Goal: Task Accomplishment & Management: Use online tool/utility

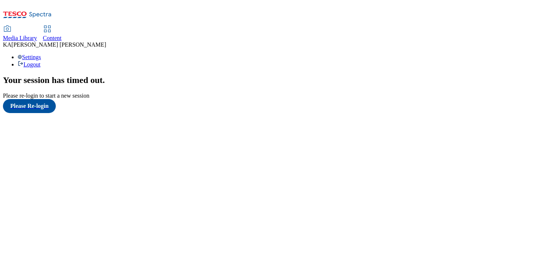
click at [62, 35] on span "Content" at bounding box center [52, 38] width 19 height 6
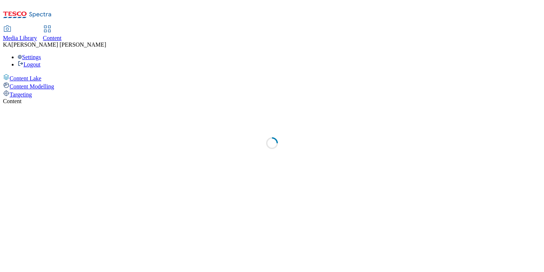
select select "ghs-[GEOGRAPHIC_DATA]"
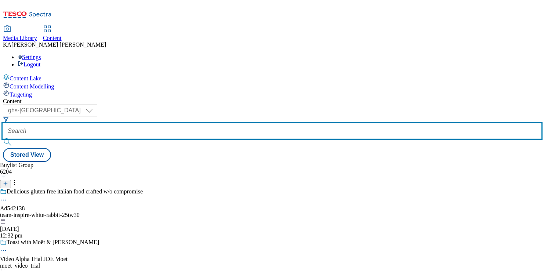
click at [168, 124] on input "text" at bounding box center [272, 131] width 538 height 15
paste input "heineken-[PERSON_NAME]-25tw29"
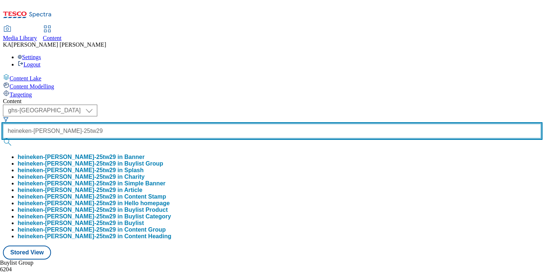
scroll to position [0, 17]
type input "heineken-[PERSON_NAME]-25tw29"
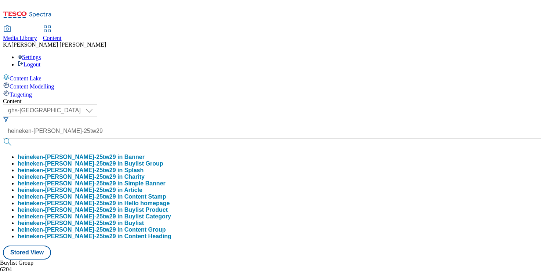
scroll to position [0, 0]
click at [163, 160] on button "heineken-[PERSON_NAME]-25tw29 in Buylist Group" at bounding box center [91, 163] width 146 height 7
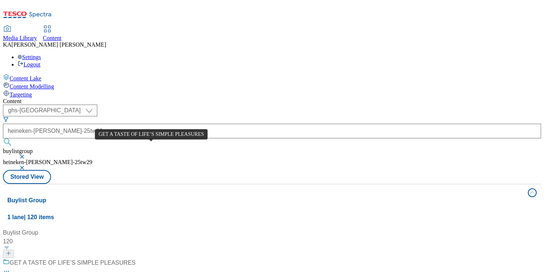
click at [135, 258] on div "GET A TASTE OF LIFE’S SIMPLE PLEASURES" at bounding box center [73, 262] width 126 height 9
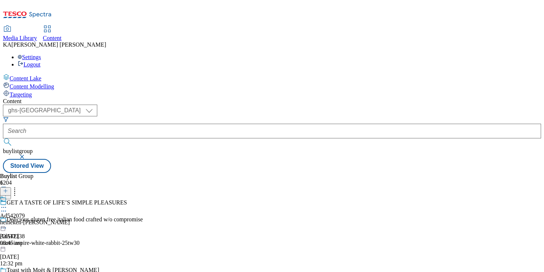
click at [7, 204] on icon at bounding box center [3, 207] width 7 height 7
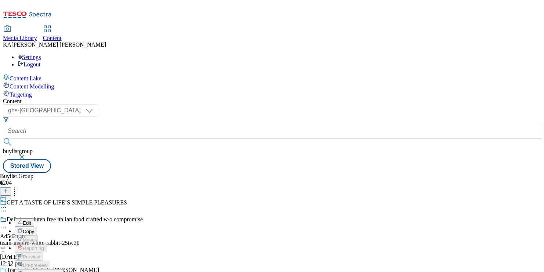
click at [31, 220] on span "Edit" at bounding box center [27, 223] width 8 height 6
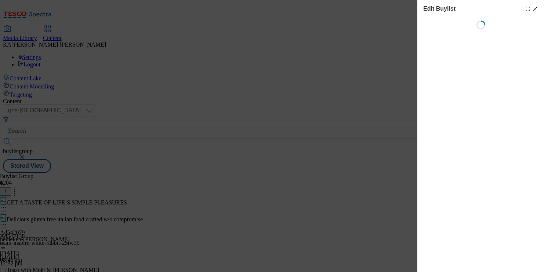
select select "tactical"
select select "supplier funded short term 1-3 weeks"
select select "dunnhumby"
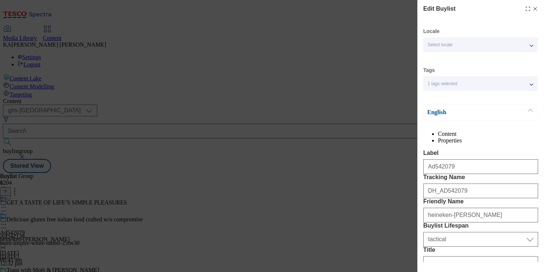
select select "Banner"
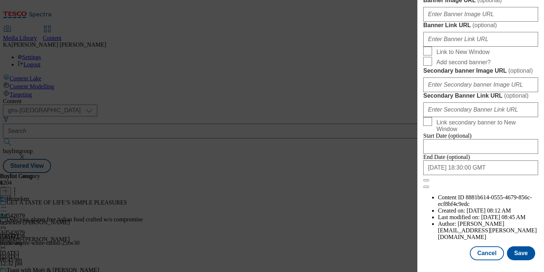
scroll to position [641, 0]
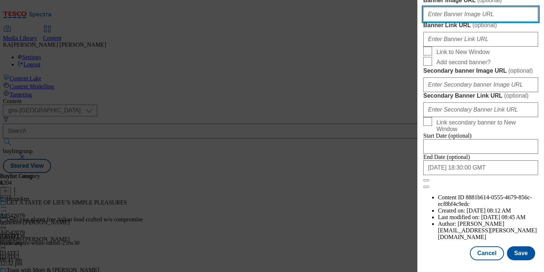
click at [443, 22] on input "Banner Image URL ( optional )" at bounding box center [480, 14] width 115 height 15
paste input "[URL][DOMAIN_NAME]"
type input "[URL][DOMAIN_NAME]"
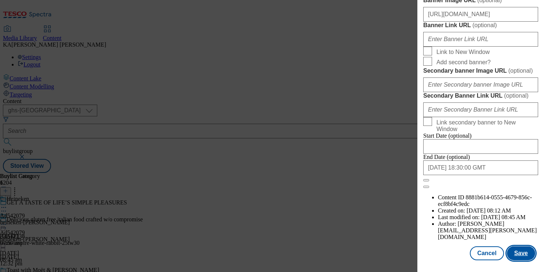
click at [519, 256] on button "Save" at bounding box center [520, 253] width 28 height 14
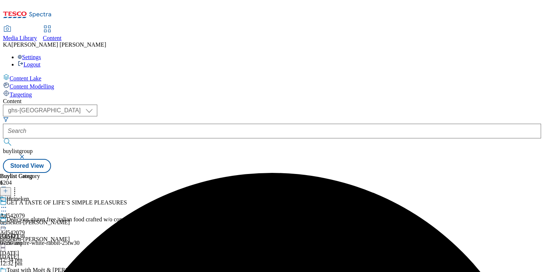
click at [7, 220] on icon at bounding box center [3, 223] width 7 height 7
click at [40, 271] on span "Preview" at bounding box center [31, 274] width 17 height 6
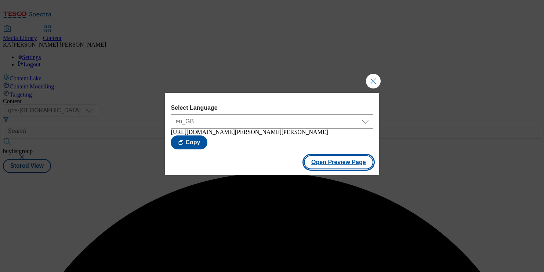
click at [323, 168] on button "Open Preview Page" at bounding box center [338, 162] width 69 height 14
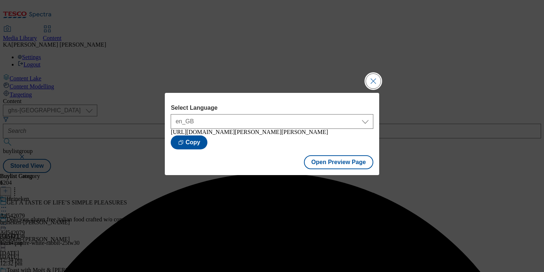
click at [380, 78] on button "Close Modal" at bounding box center [373, 81] width 15 height 15
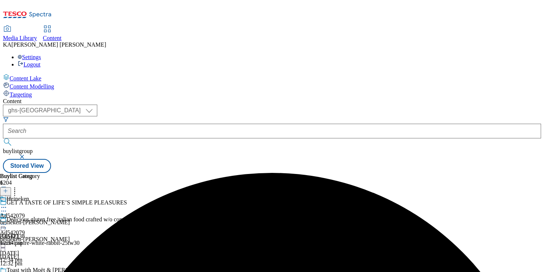
click at [7, 220] on icon at bounding box center [3, 223] width 7 height 7
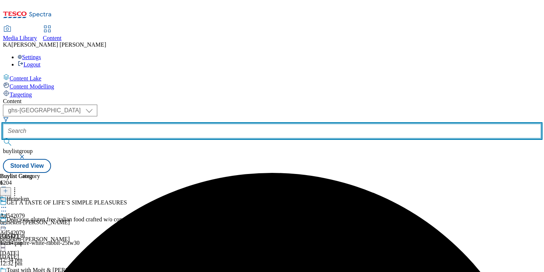
click at [180, 124] on input "text" at bounding box center [272, 131] width 538 height 15
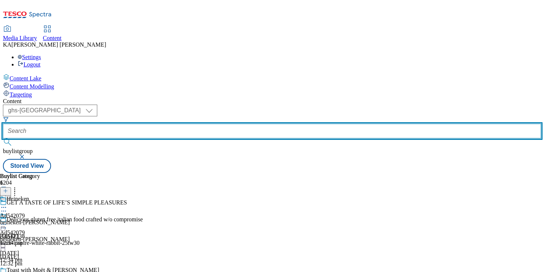
paste input "heineken-birra-moretti-25tw29"
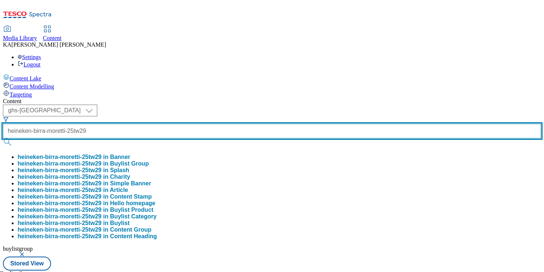
scroll to position [0, 19]
type input "heineken-birra-moretti-25tw29"
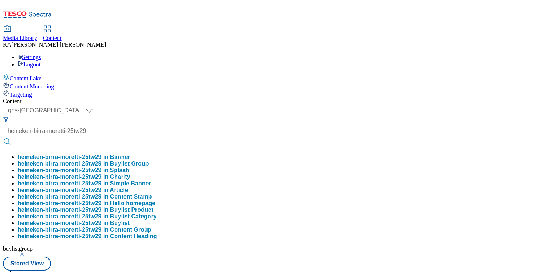
scroll to position [0, 0]
click at [149, 160] on button "heineken-birra-moretti-25tw29 in Buylist Group" at bounding box center [83, 163] width 131 height 7
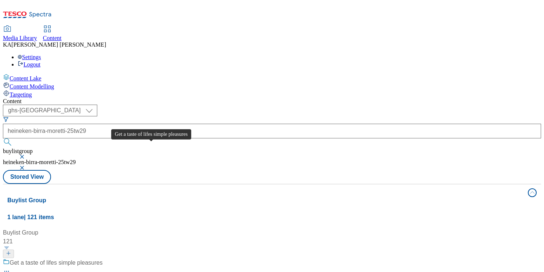
click at [102, 258] on div "Get a taste of lifes simple pleasures" at bounding box center [56, 262] width 93 height 9
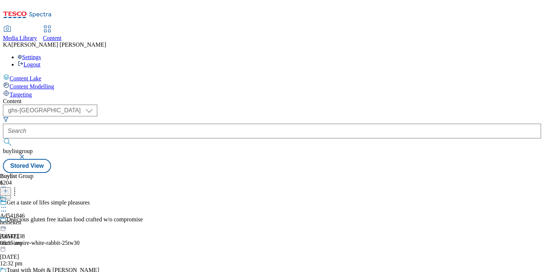
click at [7, 204] on icon at bounding box center [3, 207] width 7 height 7
click at [31, 220] on span "Edit" at bounding box center [27, 223] width 8 height 6
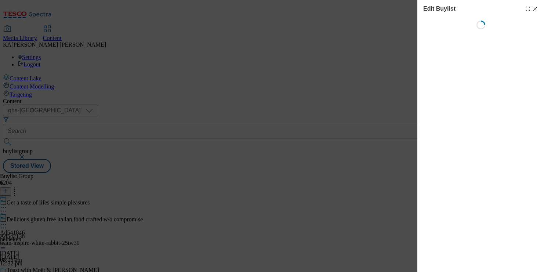
select select "tactical"
select select "supplier funded short term 1-3 weeks"
select select "dunnhumby"
select select "Banner"
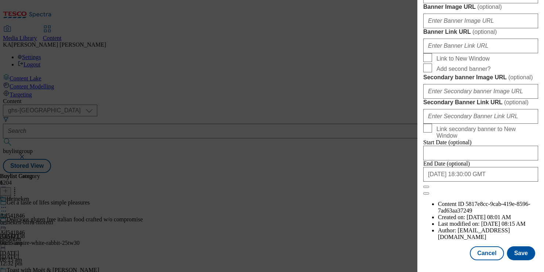
scroll to position [700, 0]
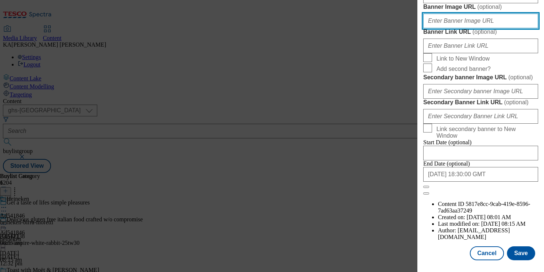
click at [449, 28] on input "Banner Image URL ( optional )" at bounding box center [480, 21] width 115 height 15
paste input "[URL][DOMAIN_NAME]"
type input "[URL][DOMAIN_NAME]"
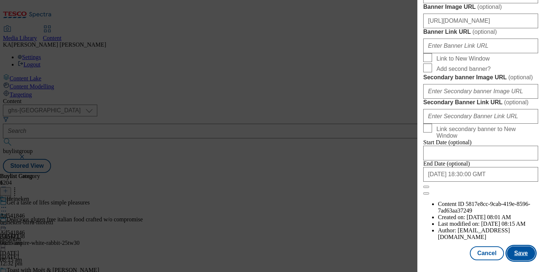
click at [514, 257] on button "Save" at bounding box center [520, 253] width 28 height 14
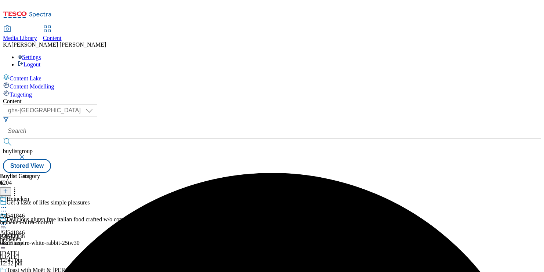
click at [7, 220] on icon at bounding box center [3, 223] width 7 height 7
click at [40, 271] on span "Preview" at bounding box center [31, 274] width 17 height 6
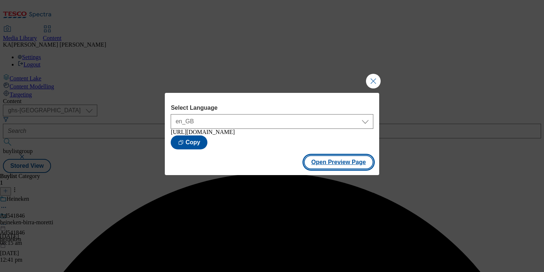
click at [323, 165] on button "Open Preview Page" at bounding box center [338, 162] width 69 height 14
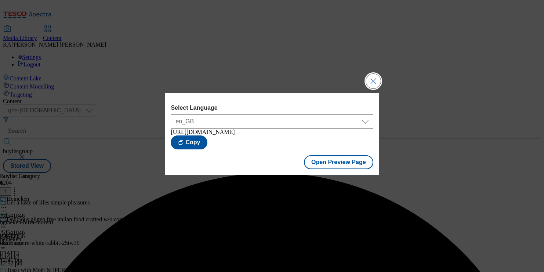
click at [370, 74] on button "Close Modal" at bounding box center [373, 81] width 15 height 15
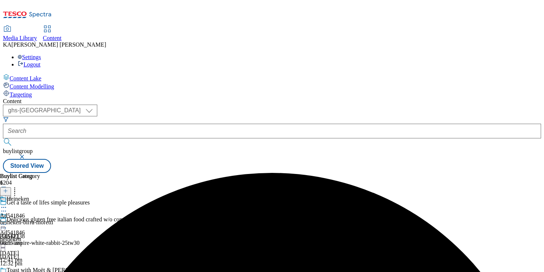
click at [4, 224] on circle at bounding box center [3, 224] width 1 height 1
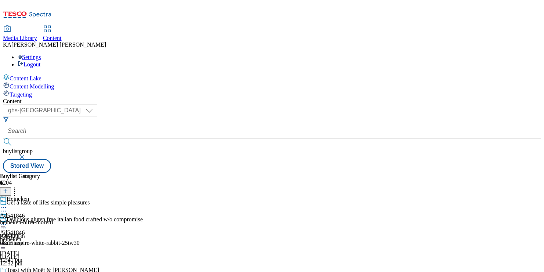
click at [7, 220] on icon at bounding box center [3, 223] width 7 height 7
click at [31, 237] on span "Edit" at bounding box center [27, 240] width 8 height 6
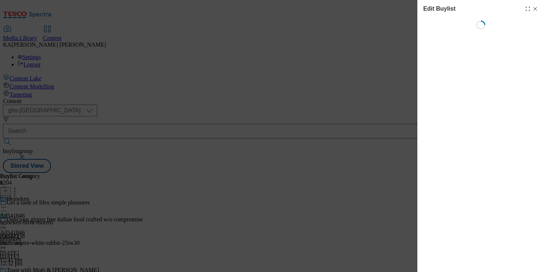
select select "tactical"
select select "supplier funded short term 1-3 weeks"
select select "dunnhumby"
select select "Banner"
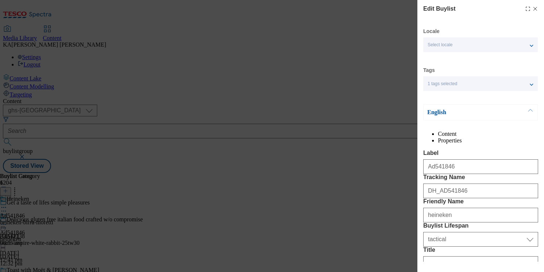
click at [537, 2] on div "Edit Buylist Locale Select locale English Welsh Tags 1 tags selected fnf market…" at bounding box center [480, 130] width 127 height 261
click at [536, 5] on div "Edit Buylist" at bounding box center [480, 8] width 115 height 9
click at [533, 8] on icon "Modal" at bounding box center [535, 9] width 6 height 6
select select "tactical"
select select "supplier funded short term 1-3 weeks"
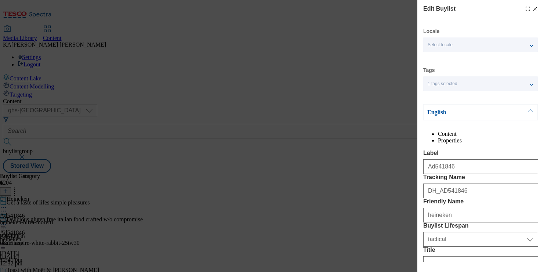
select select "dunnhumby"
select select "Banner"
